Goal: Information Seeking & Learning: Learn about a topic

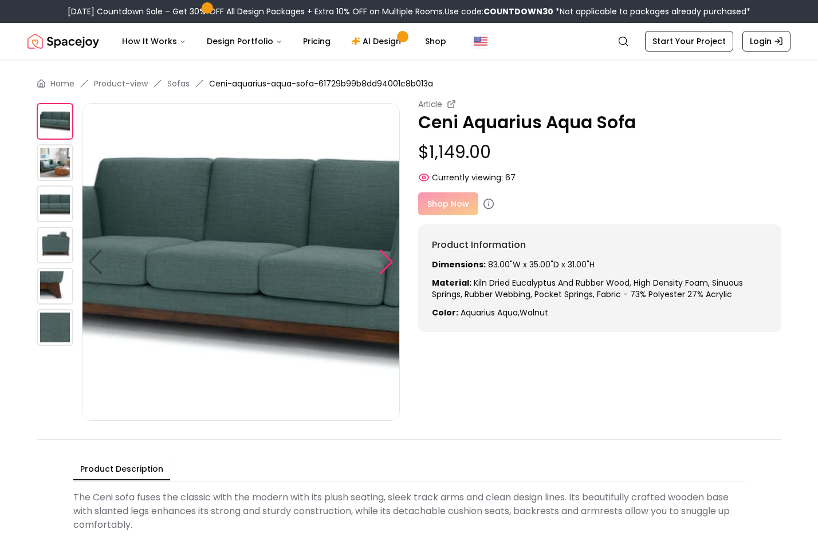
click at [387, 262] on div at bounding box center [386, 262] width 15 height 25
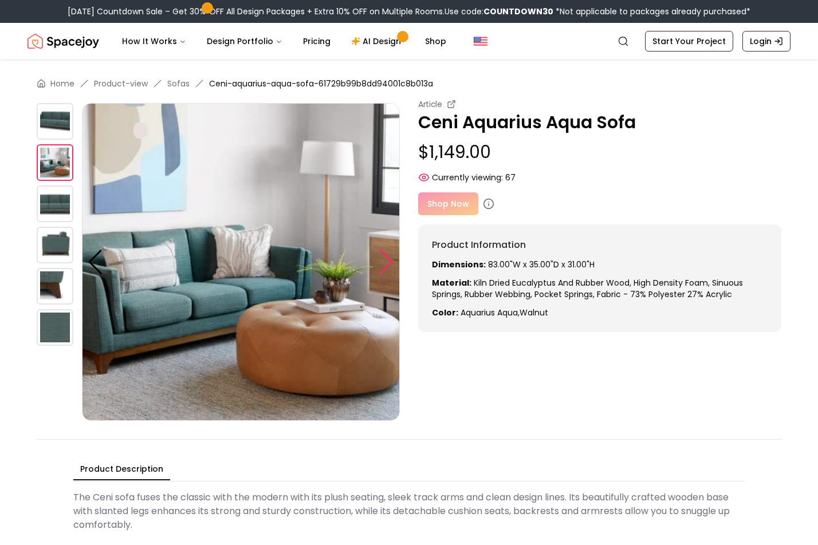
click at [387, 262] on div at bounding box center [386, 262] width 15 height 25
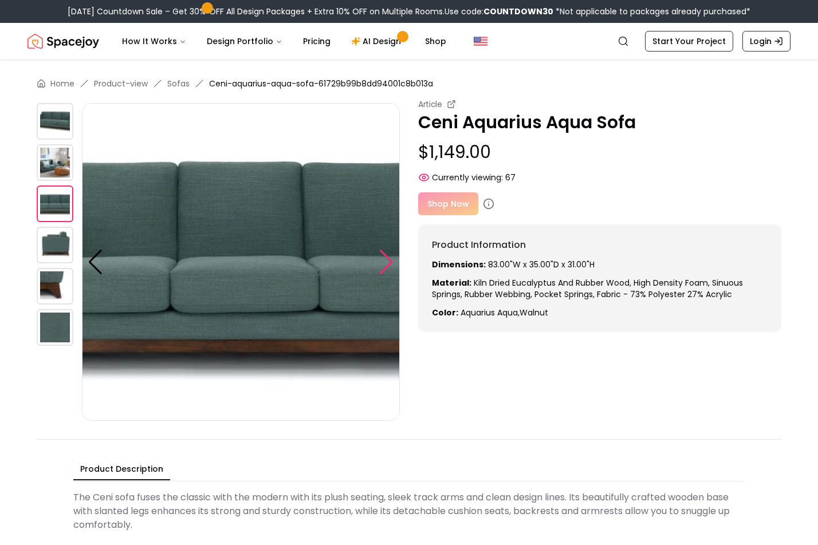
click at [387, 262] on div at bounding box center [386, 262] width 15 height 25
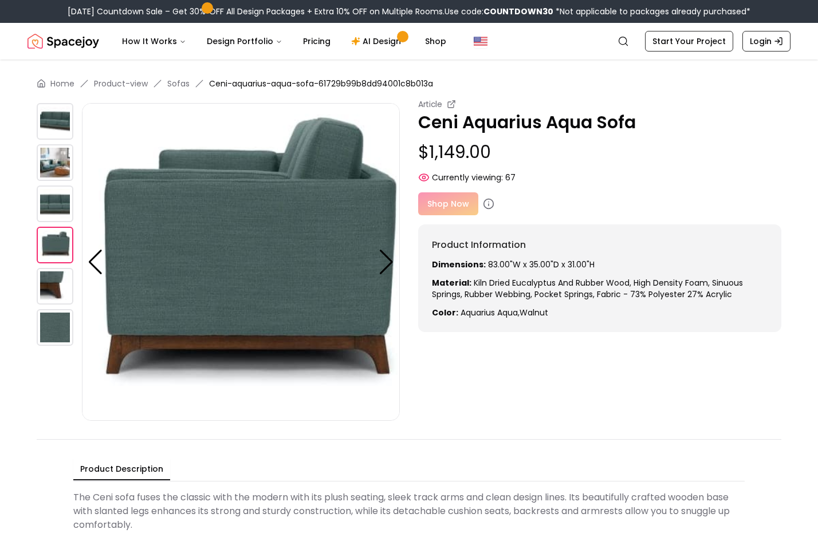
scroll to position [11, 0]
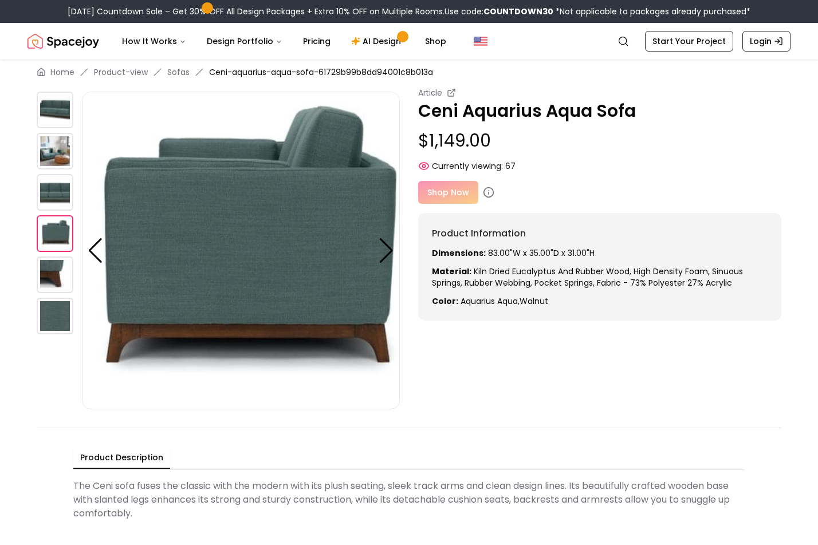
click at [59, 107] on img at bounding box center [55, 110] width 37 height 37
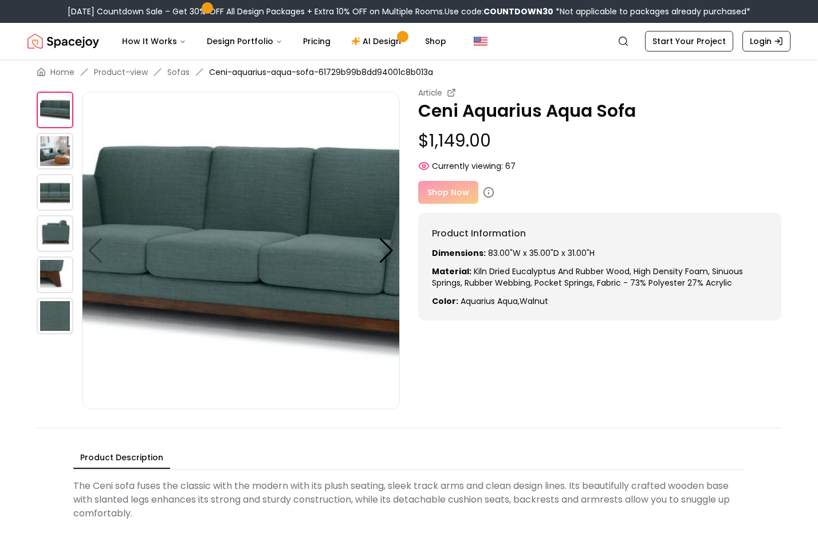
click at [55, 194] on img at bounding box center [55, 192] width 37 height 37
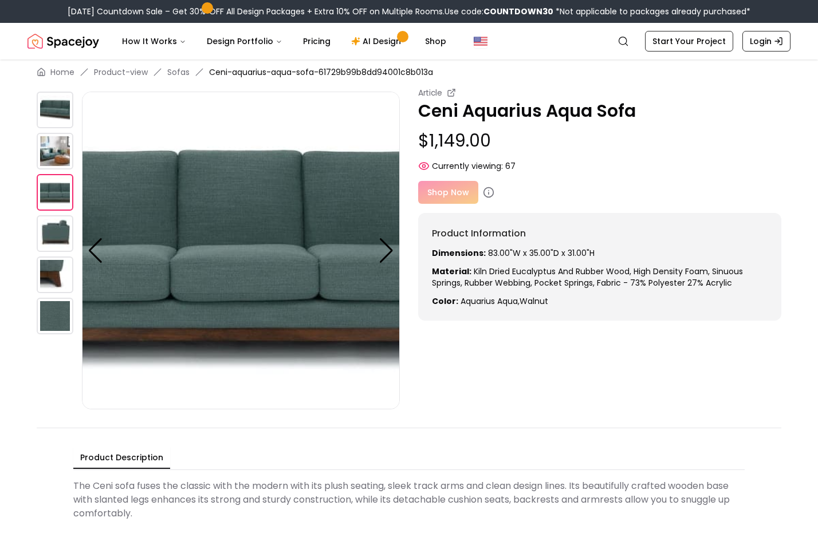
scroll to position [10, 0]
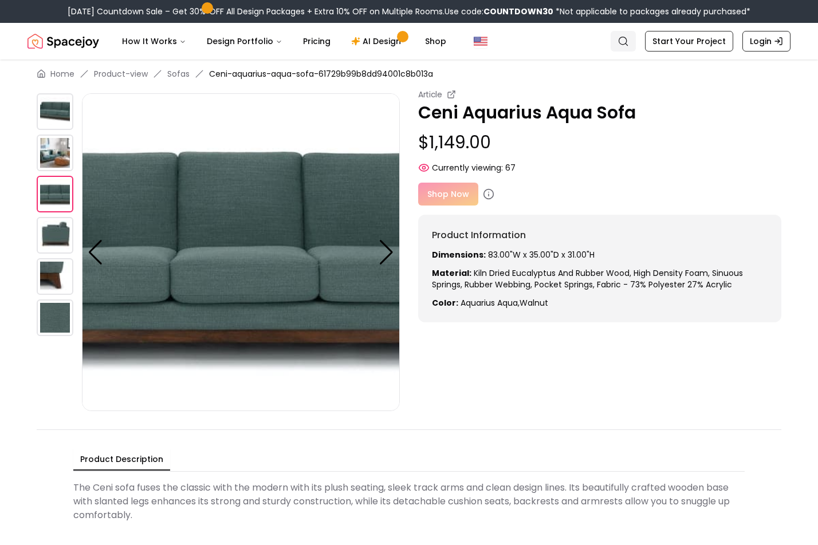
click at [624, 40] on icon "Global" at bounding box center [622, 41] width 11 height 11
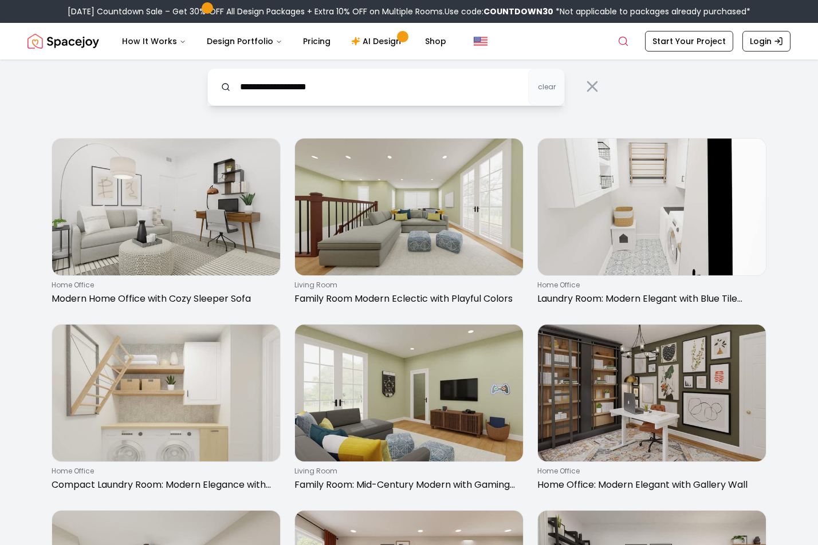
type input "**********"
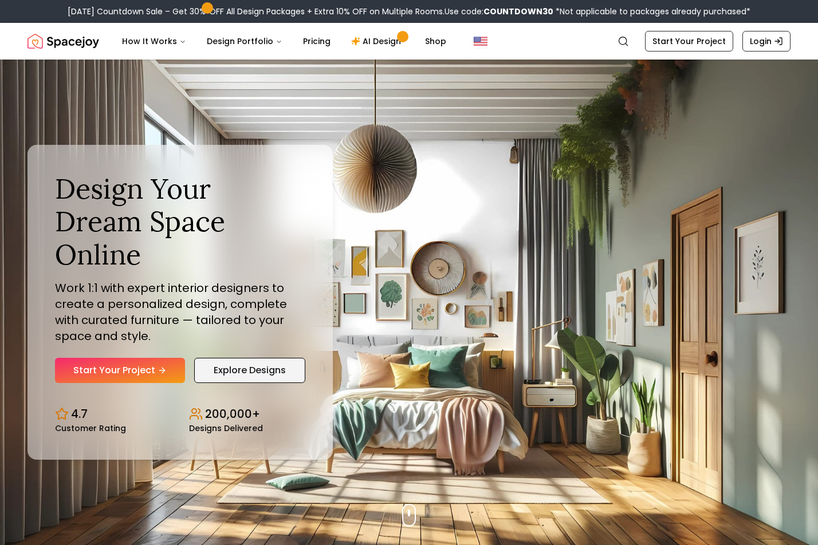
click at [259, 358] on link "Explore Designs" at bounding box center [249, 370] width 111 height 25
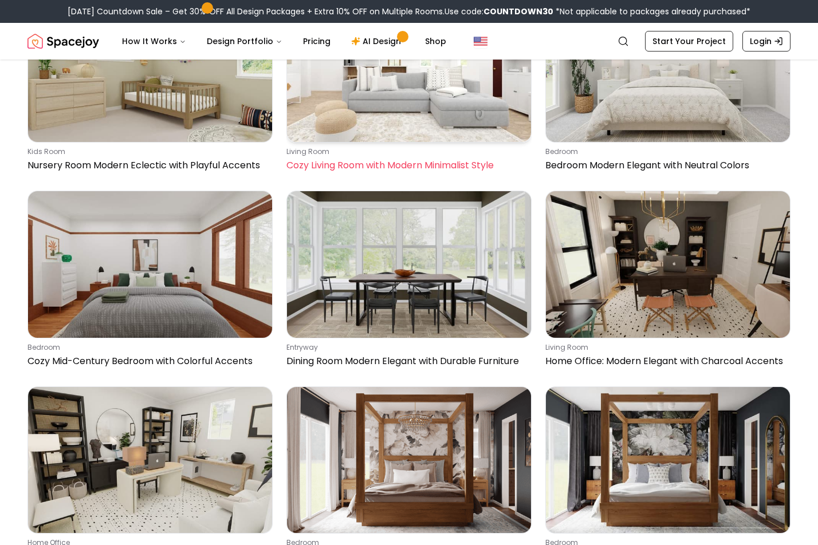
scroll to position [1777, 0]
